Goal: Task Accomplishment & Management: Manage account settings

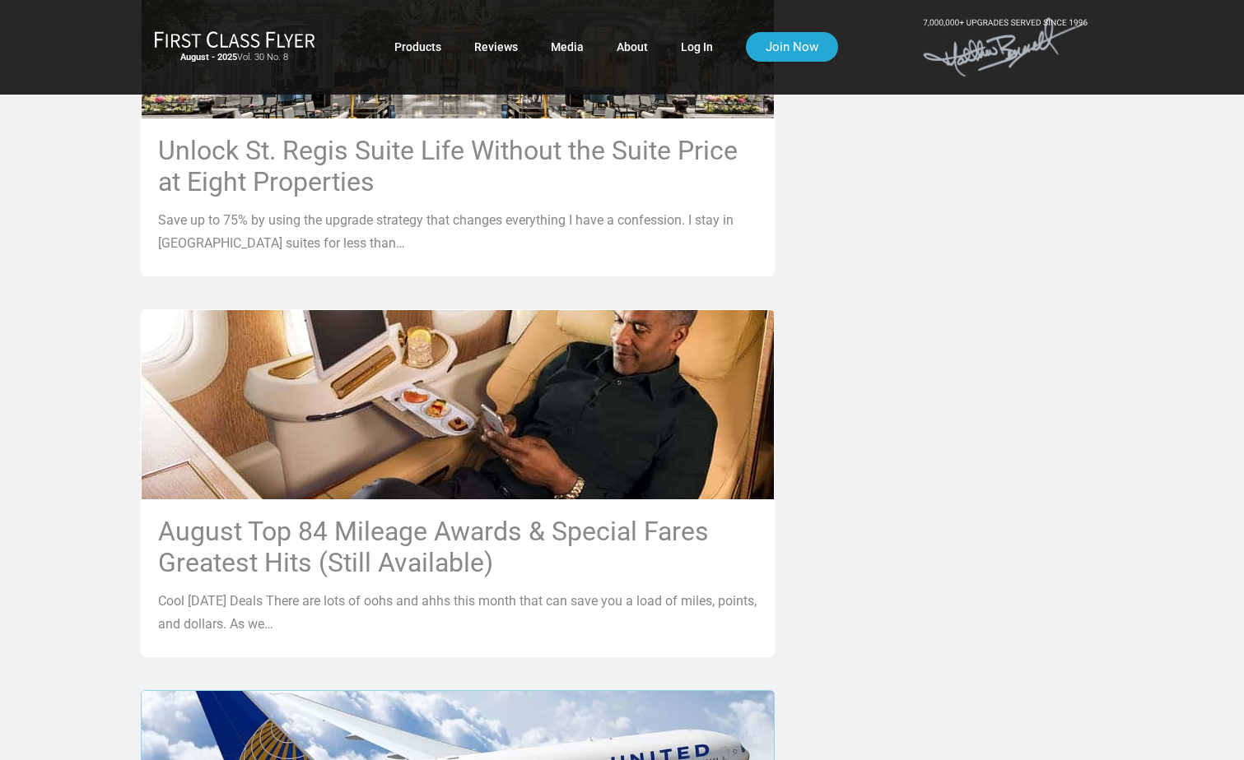
scroll to position [1564, 0]
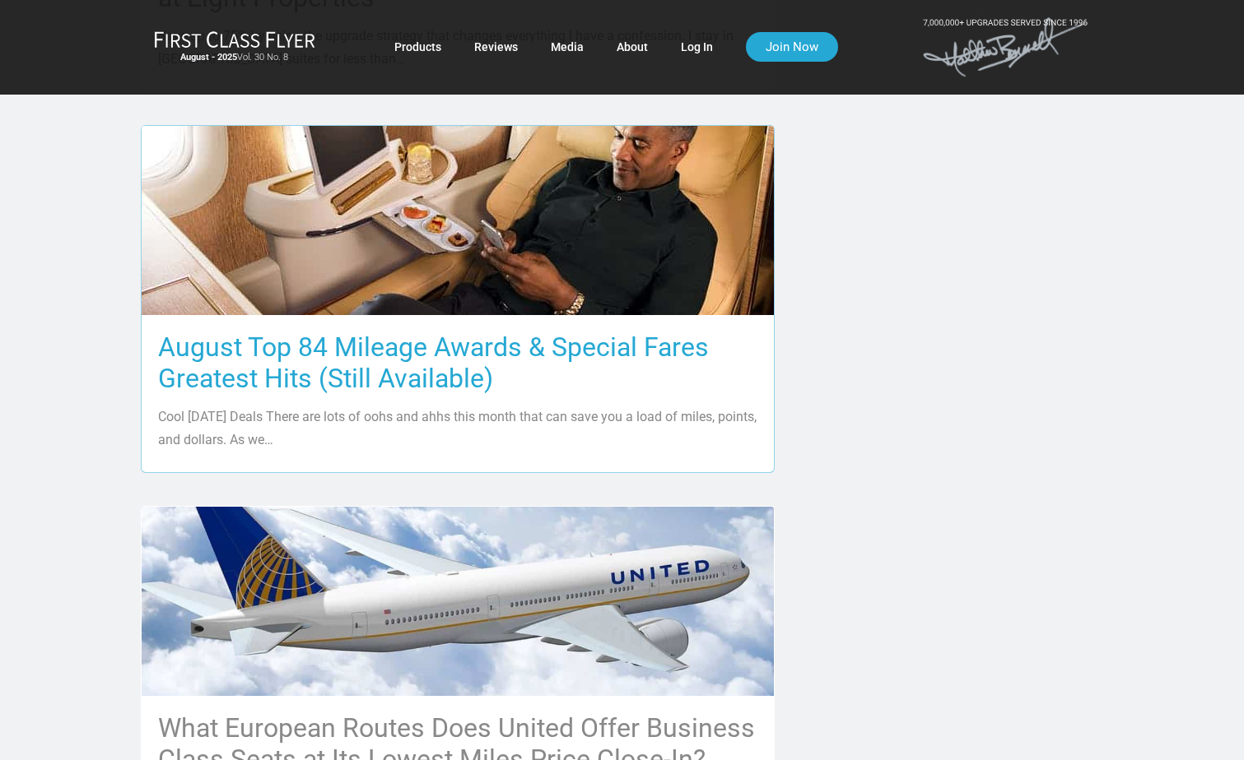
click at [266, 342] on h3 "August Top 84 Mileage Awards & Special Fares Greatest Hits (Still Available)" at bounding box center [457, 363] width 599 height 63
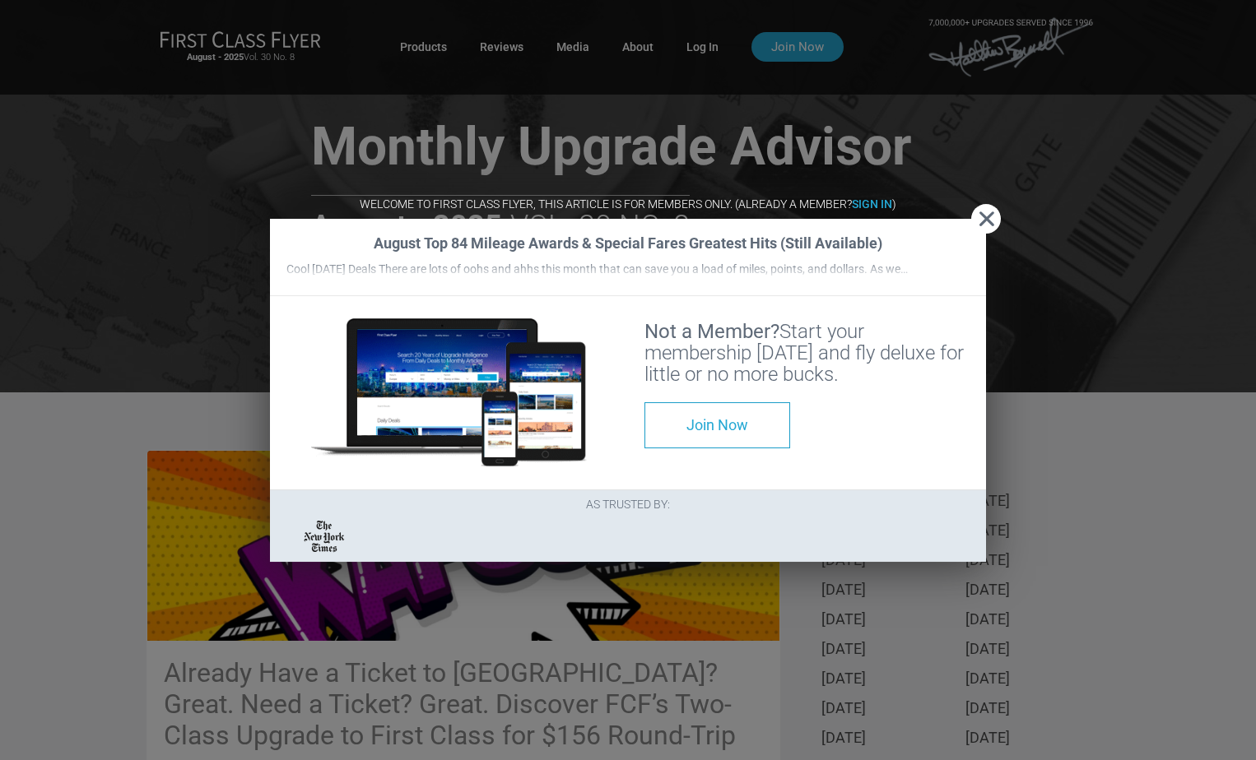
click at [983, 204] on button "Close" at bounding box center [986, 219] width 30 height 30
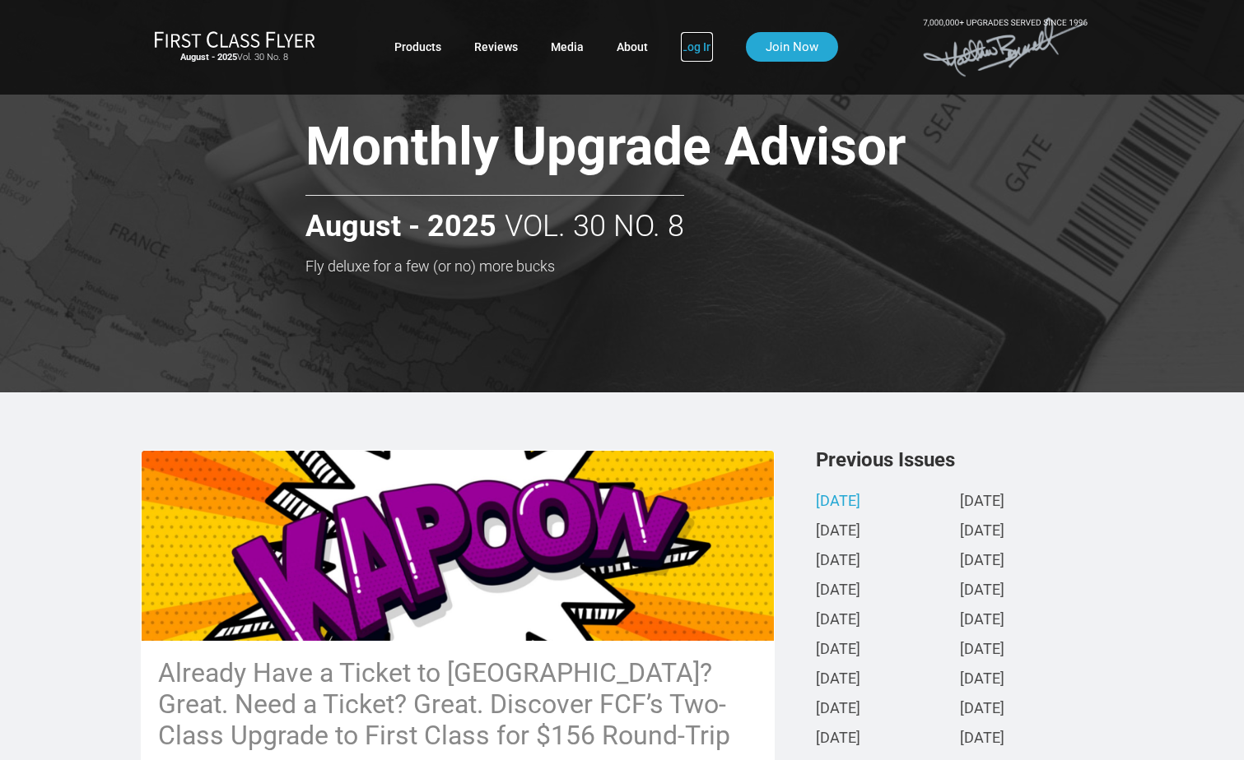
click at [694, 42] on link "Log In" at bounding box center [697, 47] width 32 height 30
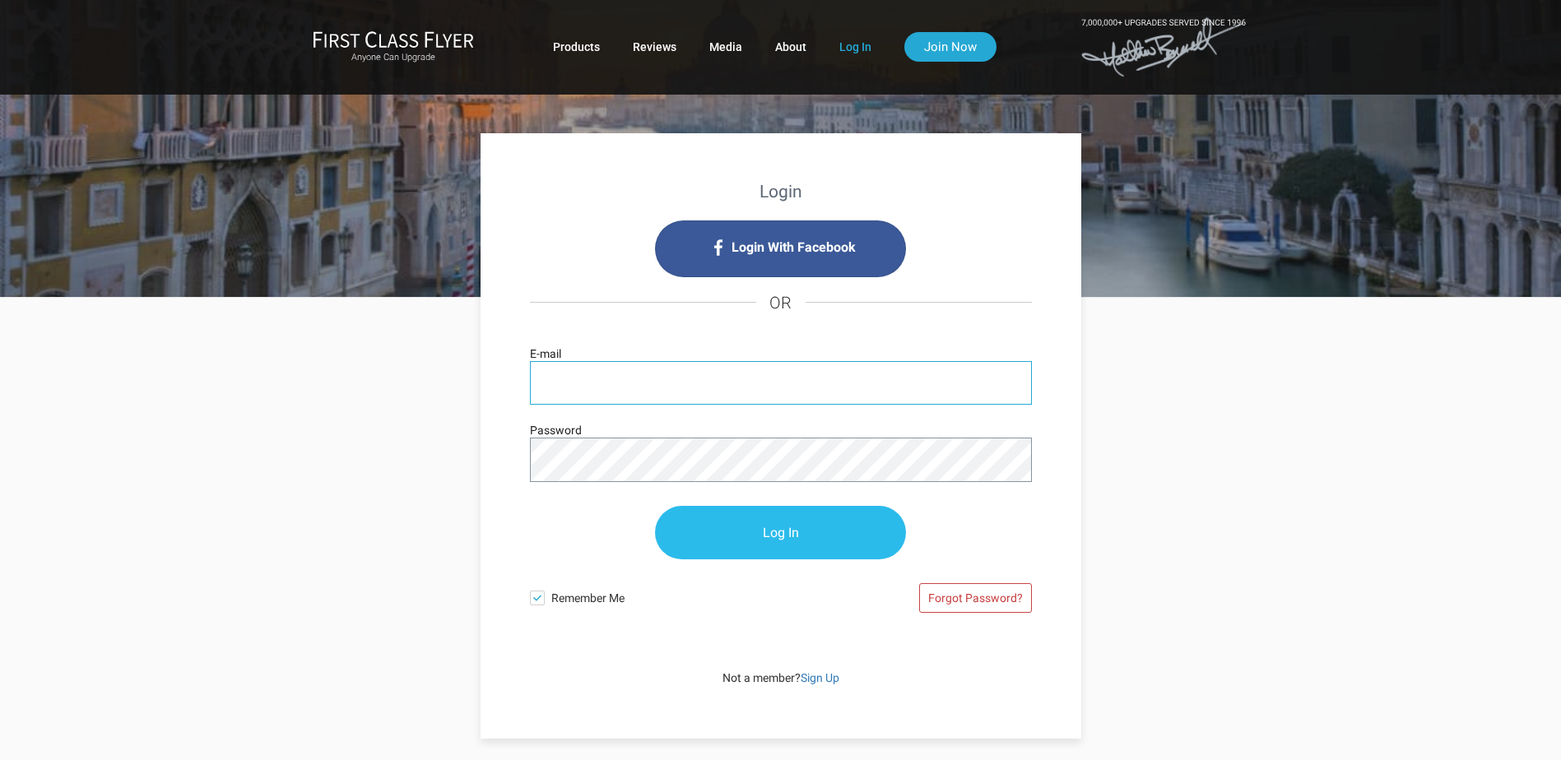
type input "[EMAIL_ADDRESS][DOMAIN_NAME]"
click at [823, 514] on input "Log In" at bounding box center [780, 533] width 251 height 53
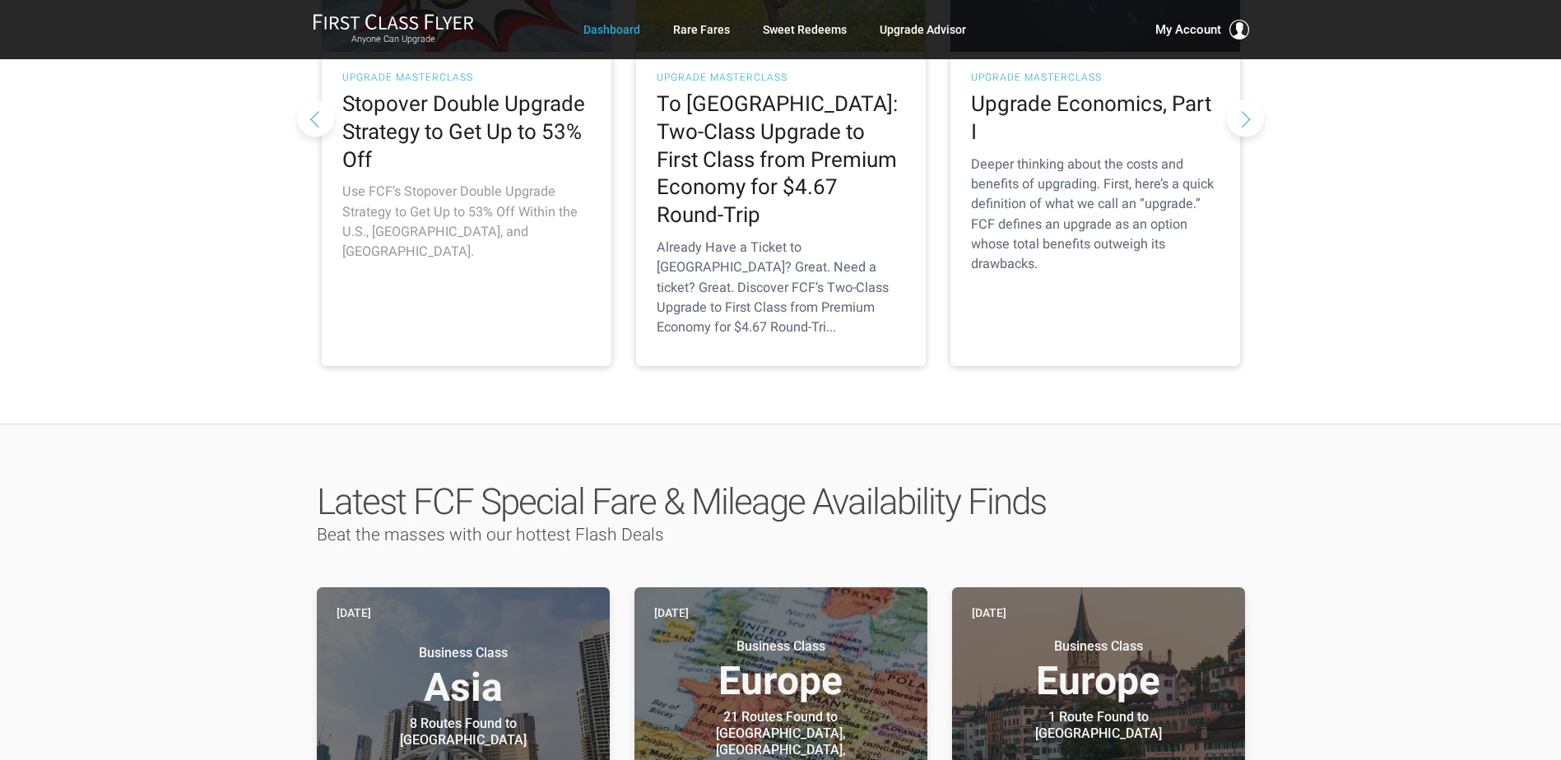
scroll to position [741, 0]
